Goal: Information Seeking & Learning: Learn about a topic

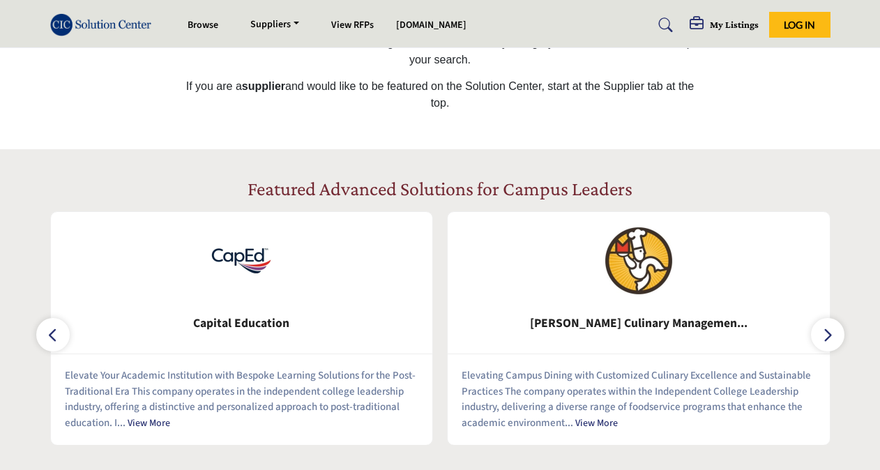
scroll to position [558, 0]
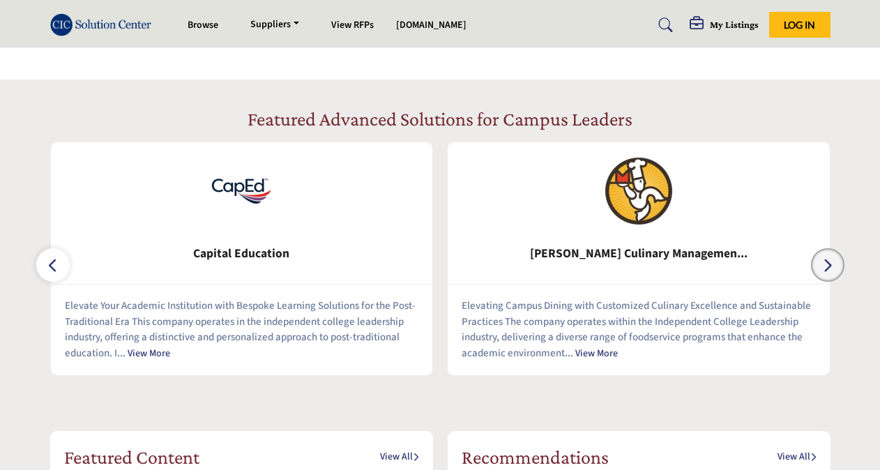
click at [826, 272] on icon "button" at bounding box center [827, 265] width 11 height 17
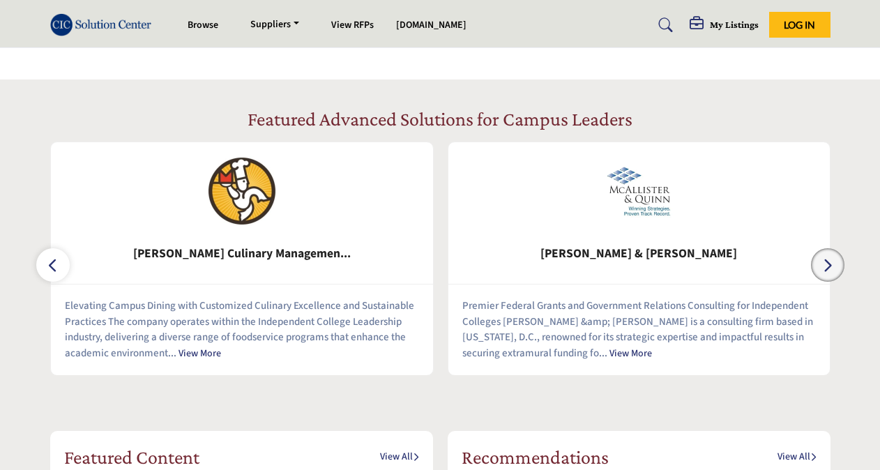
click at [827, 263] on icon "button" at bounding box center [827, 265] width 11 height 17
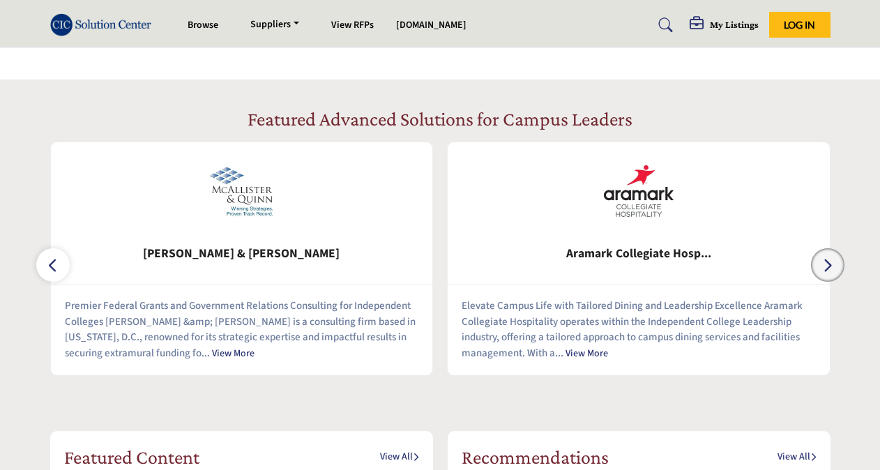
click at [827, 263] on icon "button" at bounding box center [827, 265] width 11 height 17
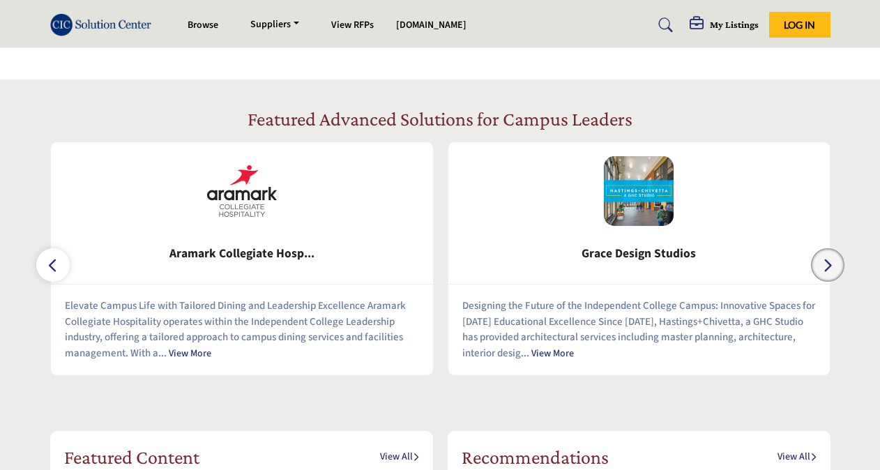
click at [824, 269] on icon "button" at bounding box center [827, 265] width 11 height 17
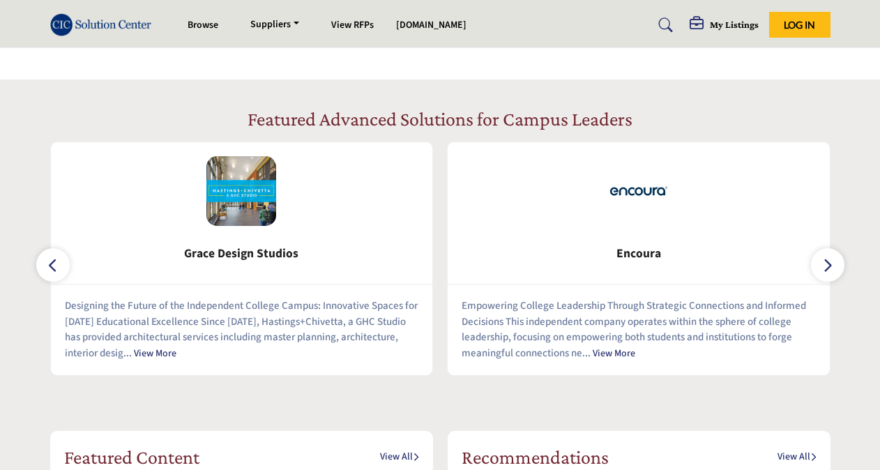
click at [616, 360] on link "View More" at bounding box center [614, 354] width 43 height 14
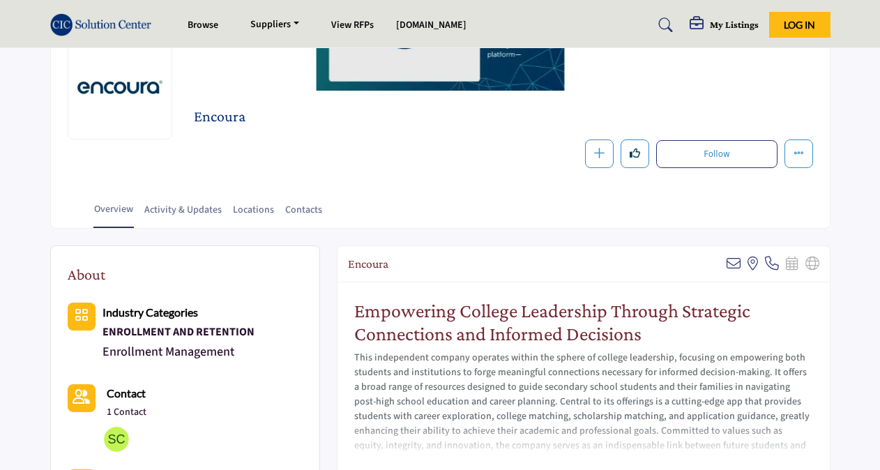
scroll to position [209, 0]
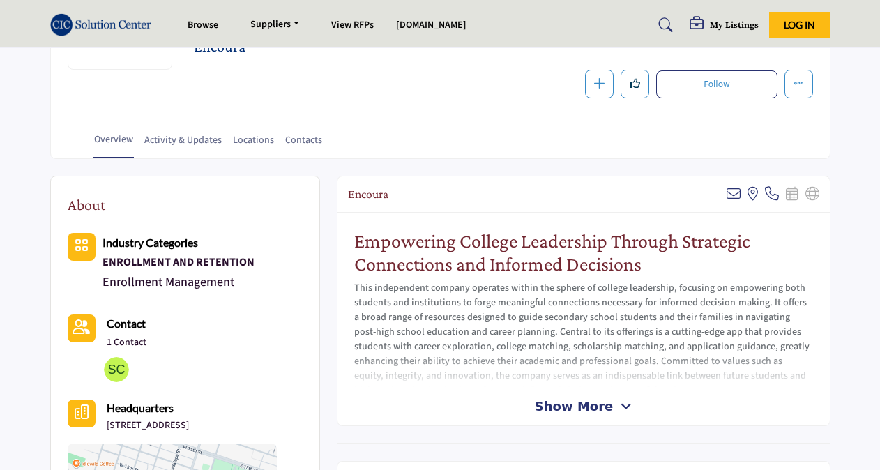
click at [586, 413] on span "Show More" at bounding box center [574, 406] width 78 height 19
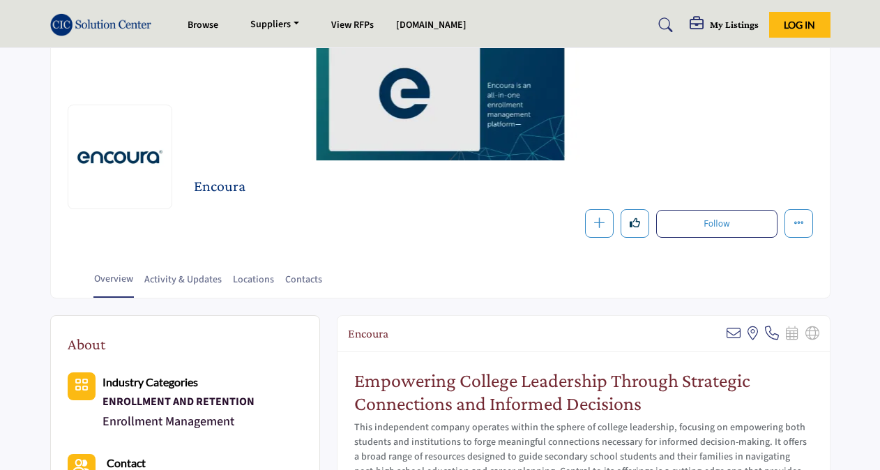
scroll to position [279, 0]
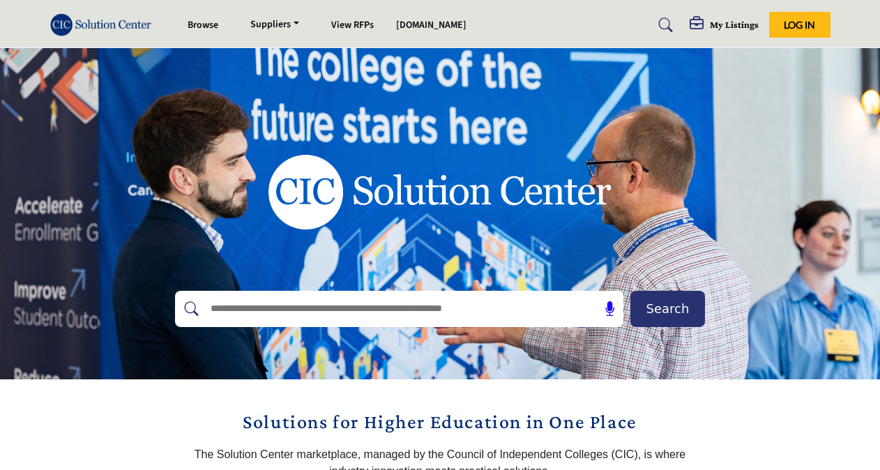
scroll to position [559, 0]
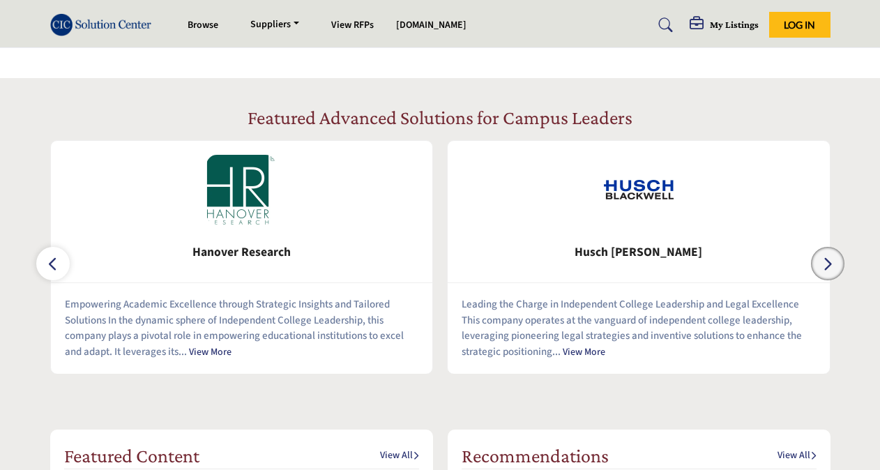
click at [828, 261] on icon "button" at bounding box center [827, 263] width 11 height 17
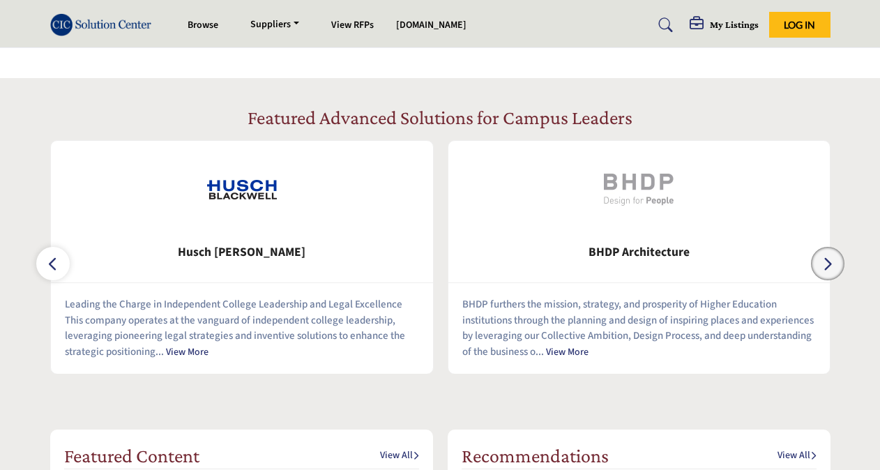
click at [827, 261] on icon "button" at bounding box center [827, 263] width 11 height 17
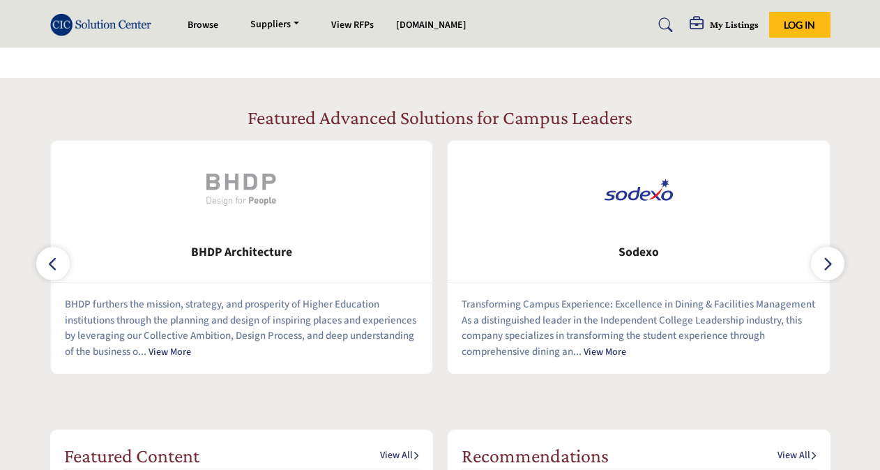
click at [803, 284] on div "Sodexo" at bounding box center [639, 212] width 382 height 143
click at [823, 271] on icon "button" at bounding box center [827, 263] width 11 height 17
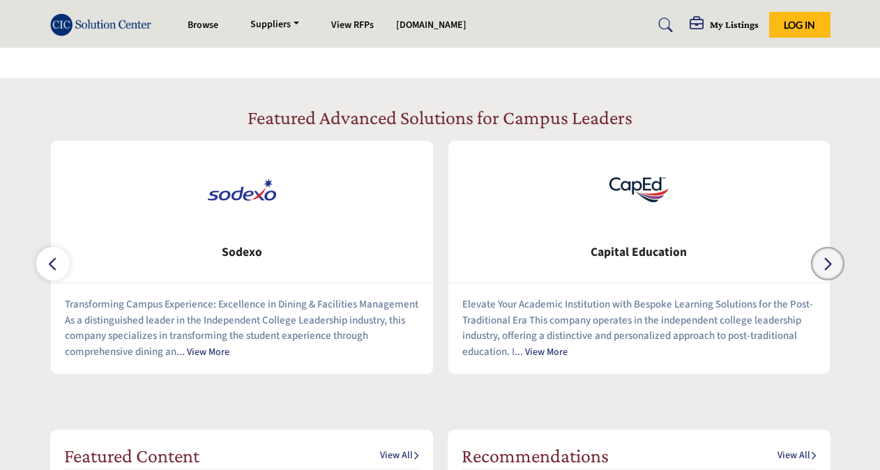
click at [819, 268] on button "button" at bounding box center [827, 263] width 33 height 33
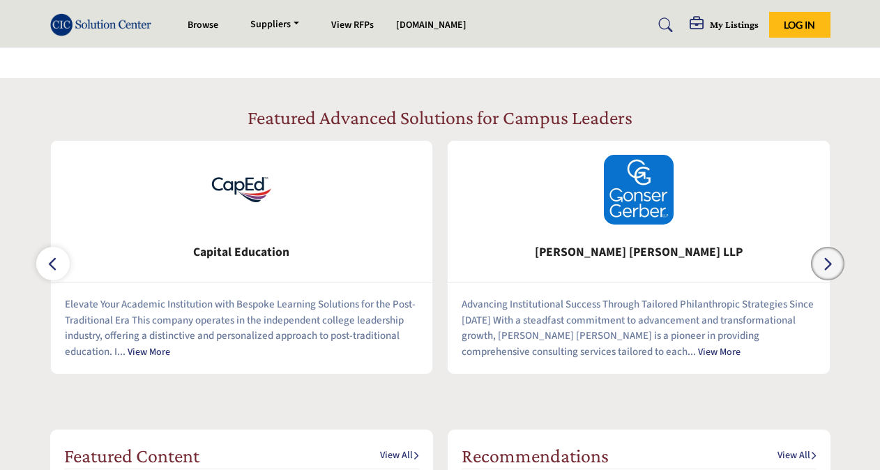
click at [819, 268] on button "button" at bounding box center [827, 263] width 33 height 33
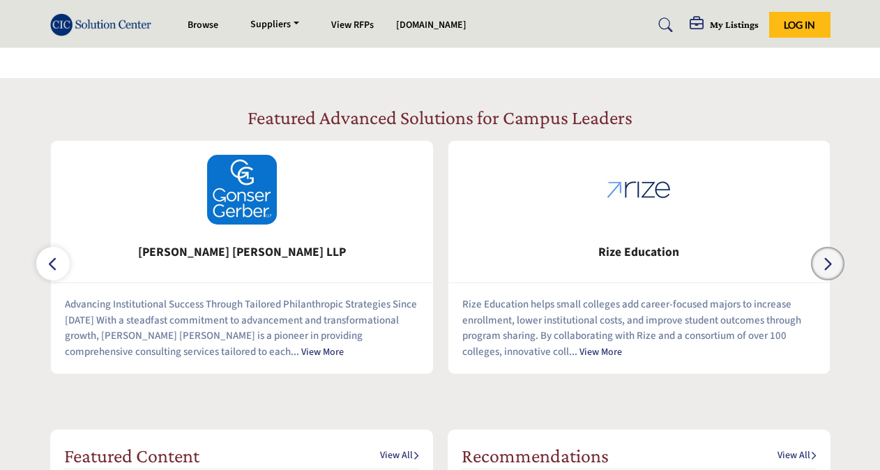
click at [819, 268] on button "button" at bounding box center [827, 263] width 33 height 33
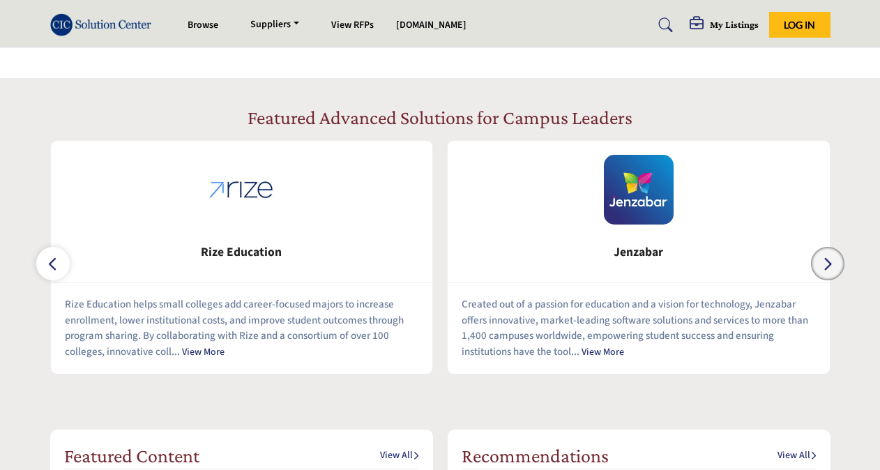
click at [831, 268] on icon "button" at bounding box center [827, 263] width 11 height 17
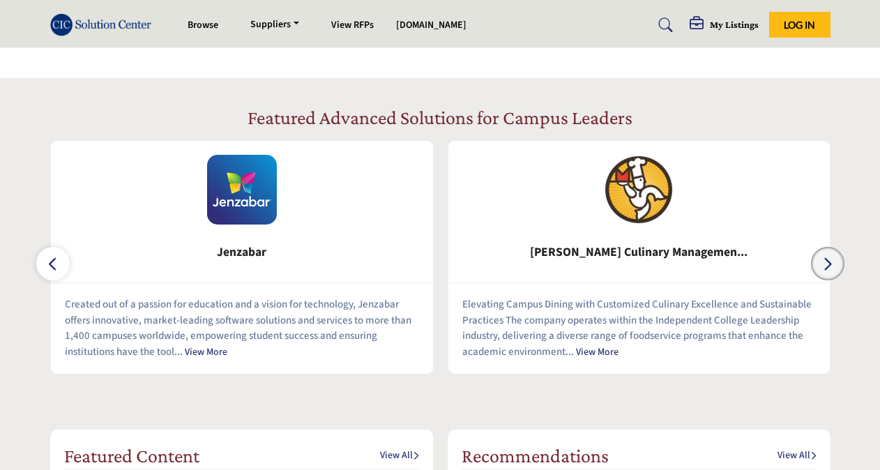
click at [831, 268] on icon "button" at bounding box center [827, 263] width 11 height 17
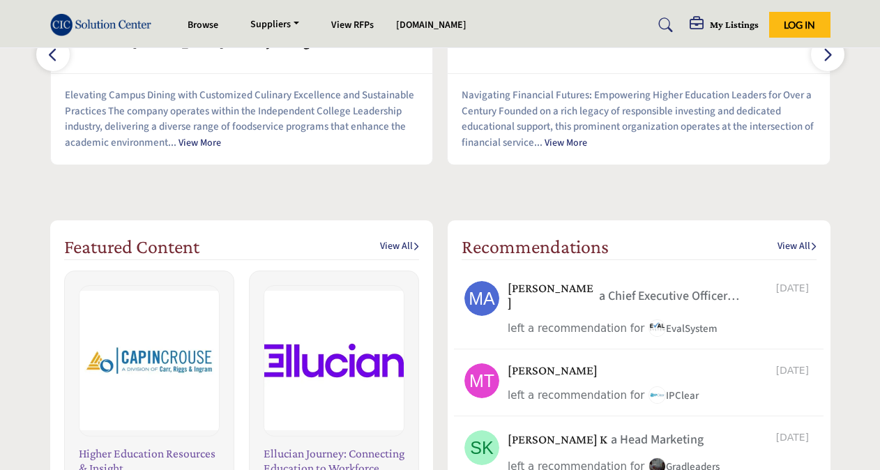
scroll to position [1117, 0]
